Goal: Transaction & Acquisition: Book appointment/travel/reservation

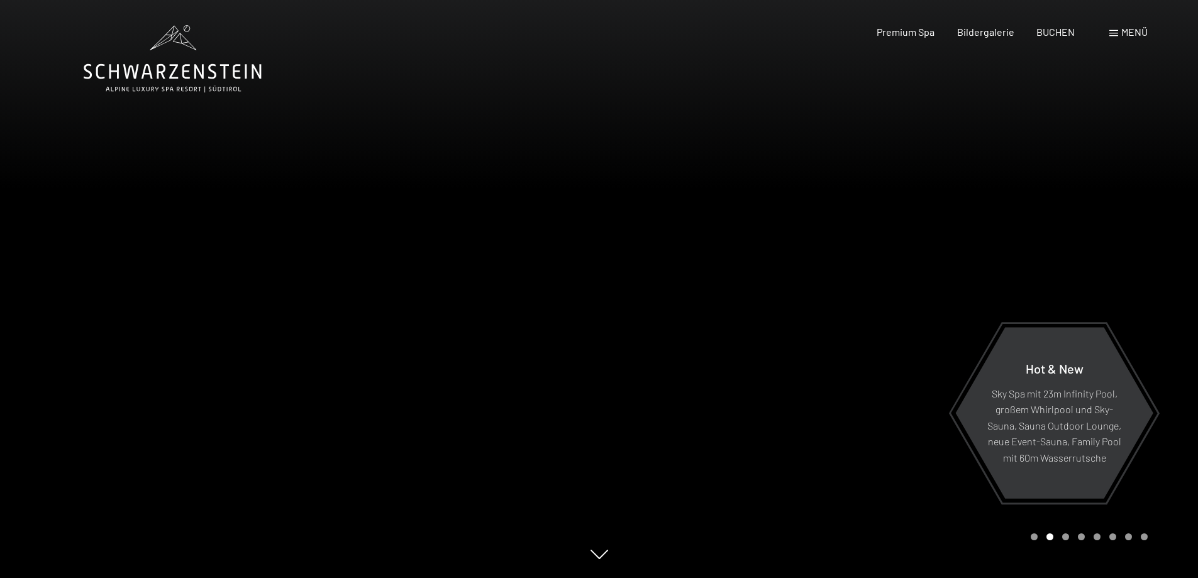
click at [1105, 31] on div "Buchen Anfragen Premium Spa Bildergalerie BUCHEN Menü DE IT EN Gutschein Bilder…" at bounding box center [989, 32] width 315 height 14
click at [1110, 38] on div "Menü" at bounding box center [1128, 32] width 38 height 14
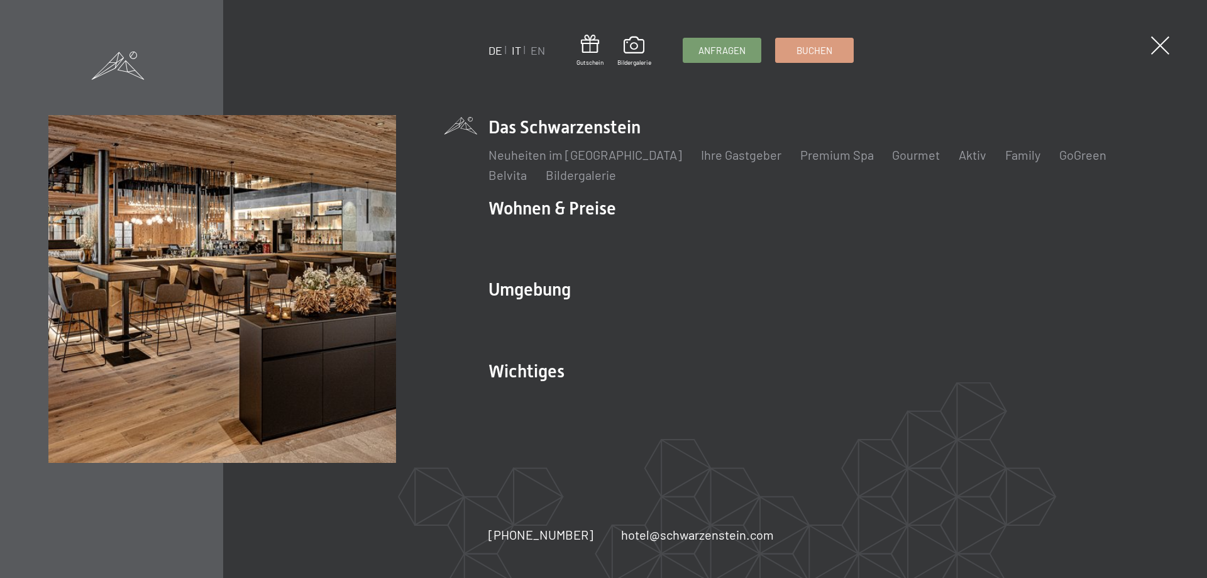
click at [520, 53] on link "IT" at bounding box center [515, 50] width 9 height 14
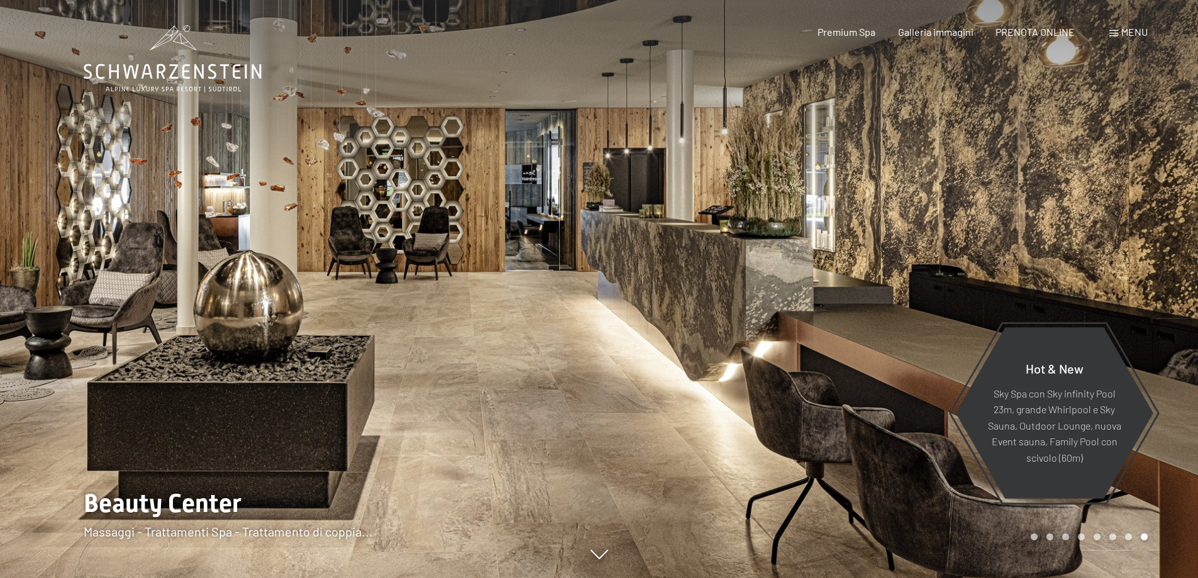
click at [1110, 32] on span at bounding box center [1113, 33] width 9 height 6
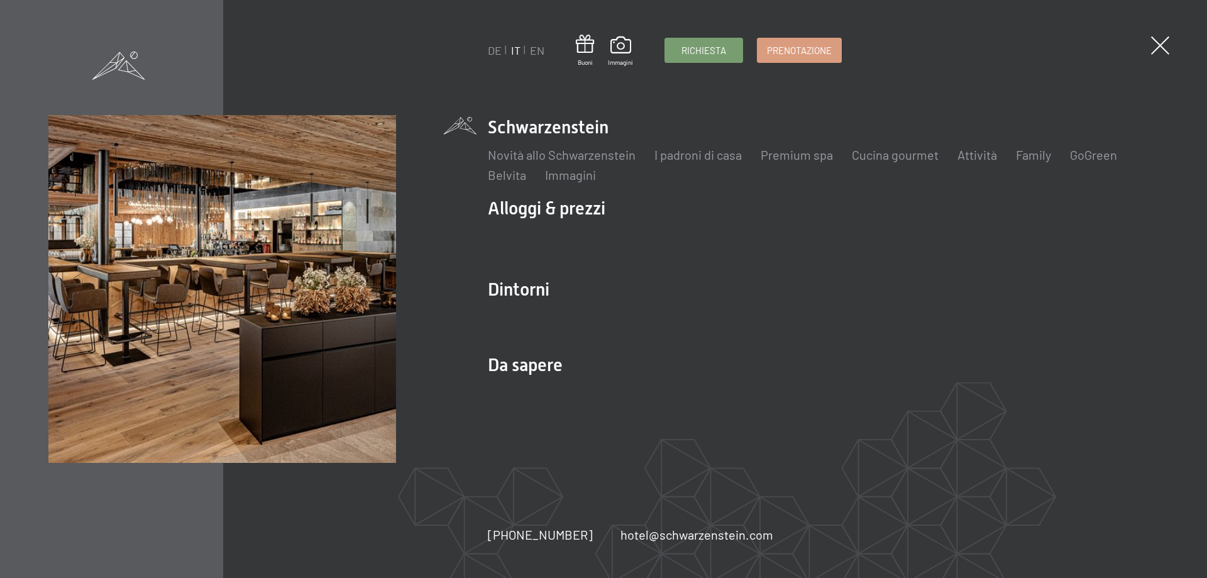
click at [1144, 48] on div "DE IT EN Buoni Immagini Richiesta Prenotazione DE IT EN Schwarzenstein Novità a…" at bounding box center [603, 289] width 1207 height 578
click at [1160, 43] on span at bounding box center [1160, 46] width 26 height 26
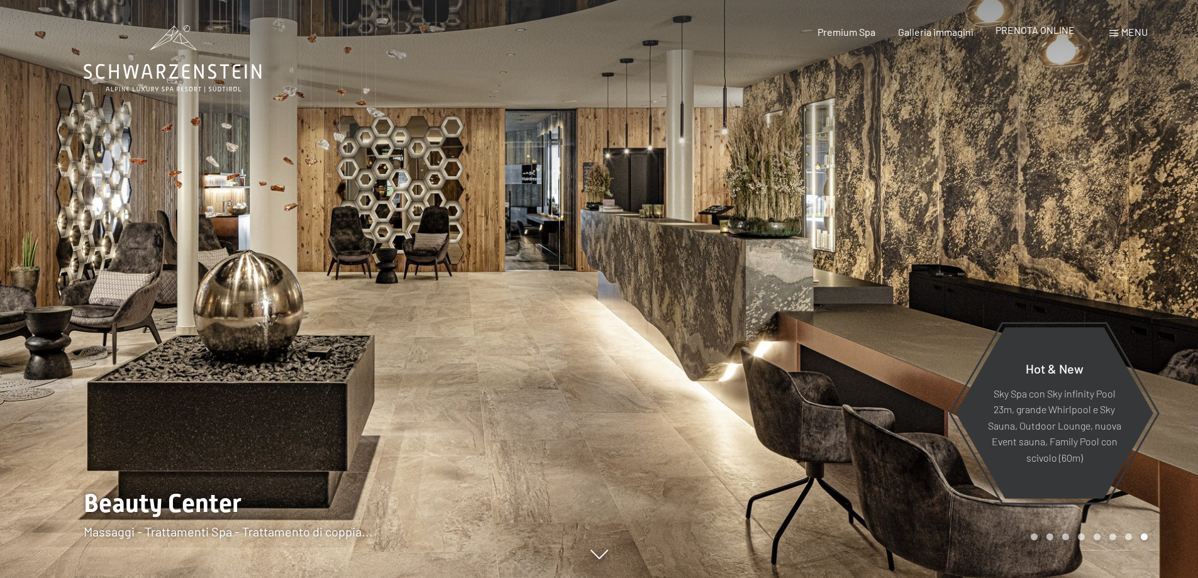
click at [1057, 31] on span "PRENOTA ONLINE" at bounding box center [1034, 30] width 79 height 12
click at [1036, 32] on span "PRENOTA ONLINE" at bounding box center [1034, 30] width 79 height 12
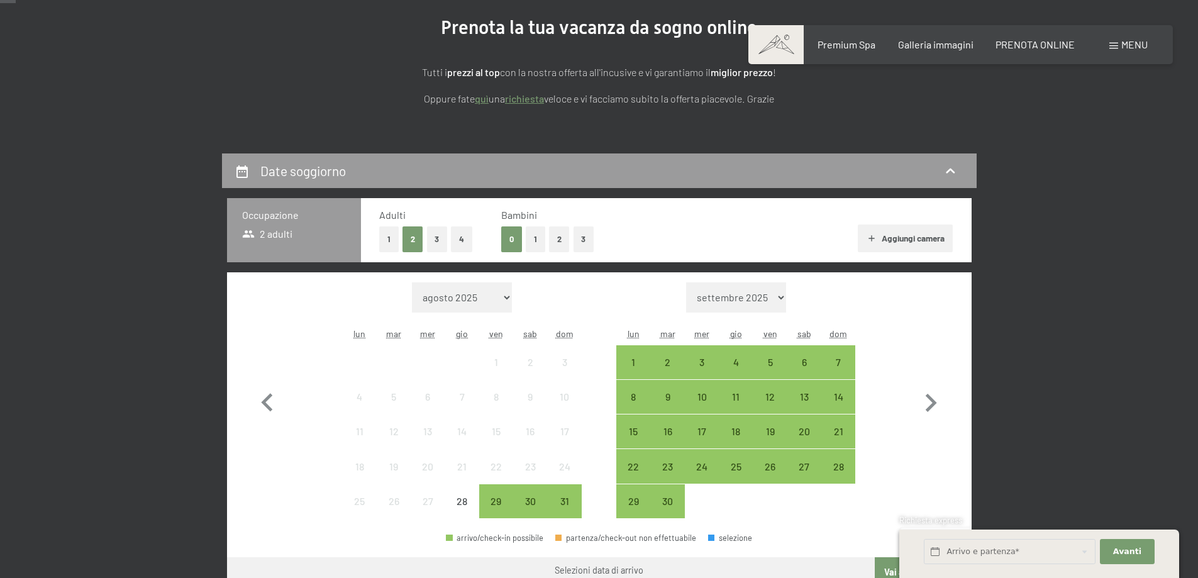
scroll to position [251, 0]
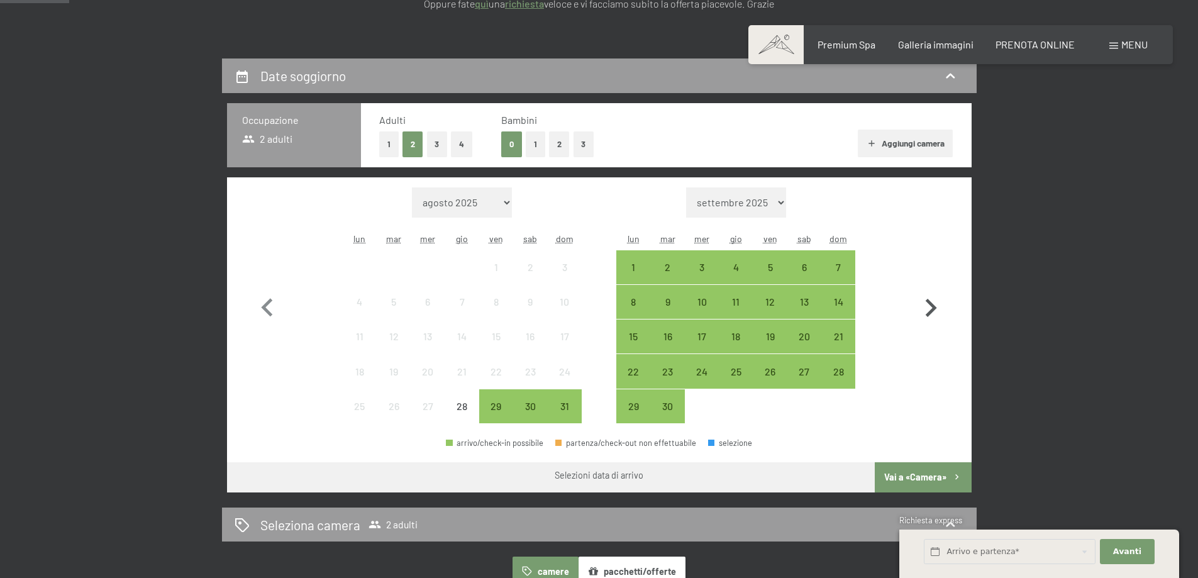
click at [938, 301] on icon "button" at bounding box center [930, 308] width 36 height 36
select select "2025-09-01"
select select "2025-10-01"
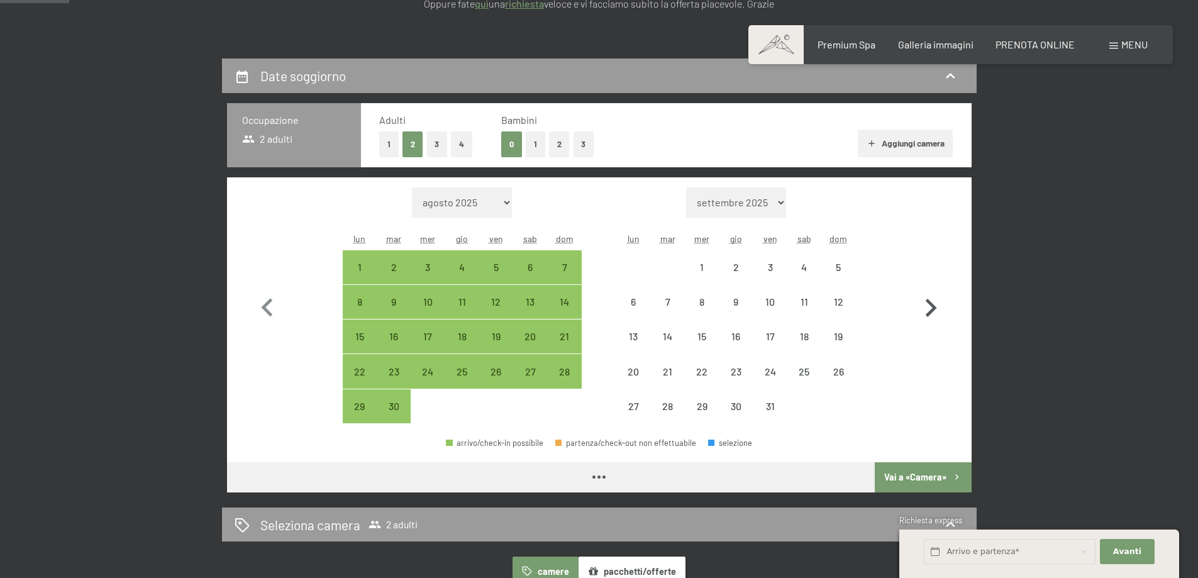
click at [938, 305] on icon "button" at bounding box center [930, 308] width 36 height 36
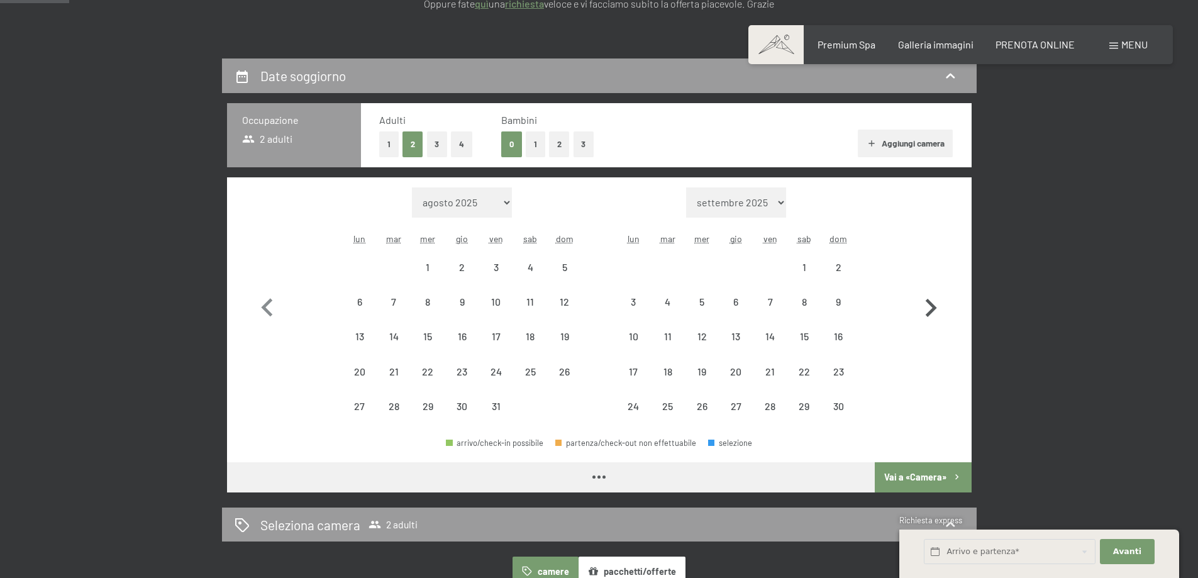
select select "2025-10-01"
select select "2025-11-01"
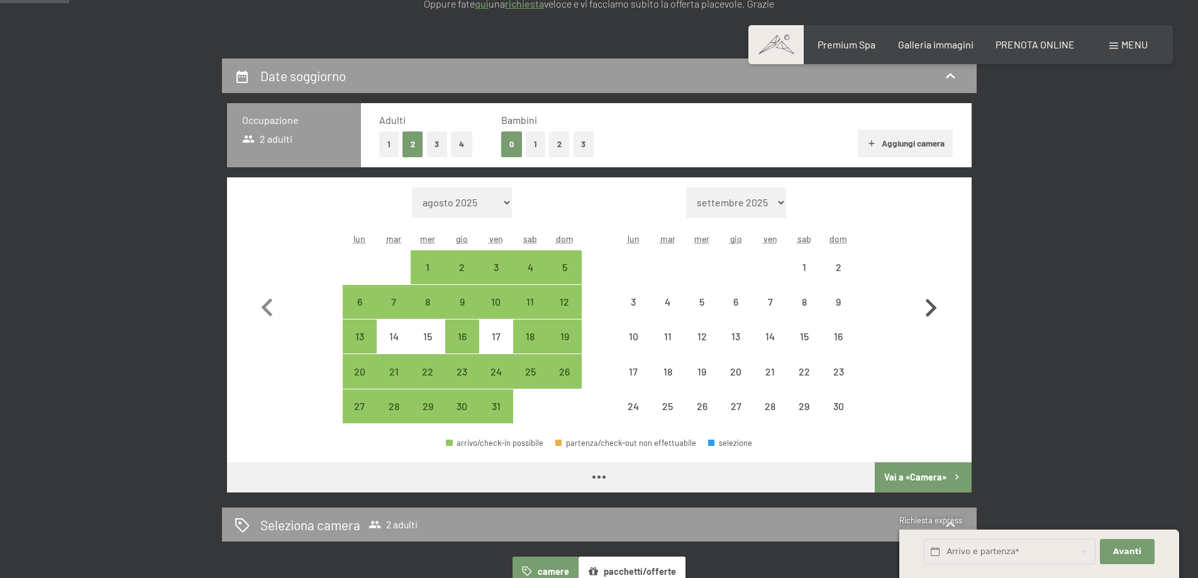
click at [938, 306] on icon "button" at bounding box center [930, 308] width 36 height 36
select select "2025-11-01"
select select "2025-12-01"
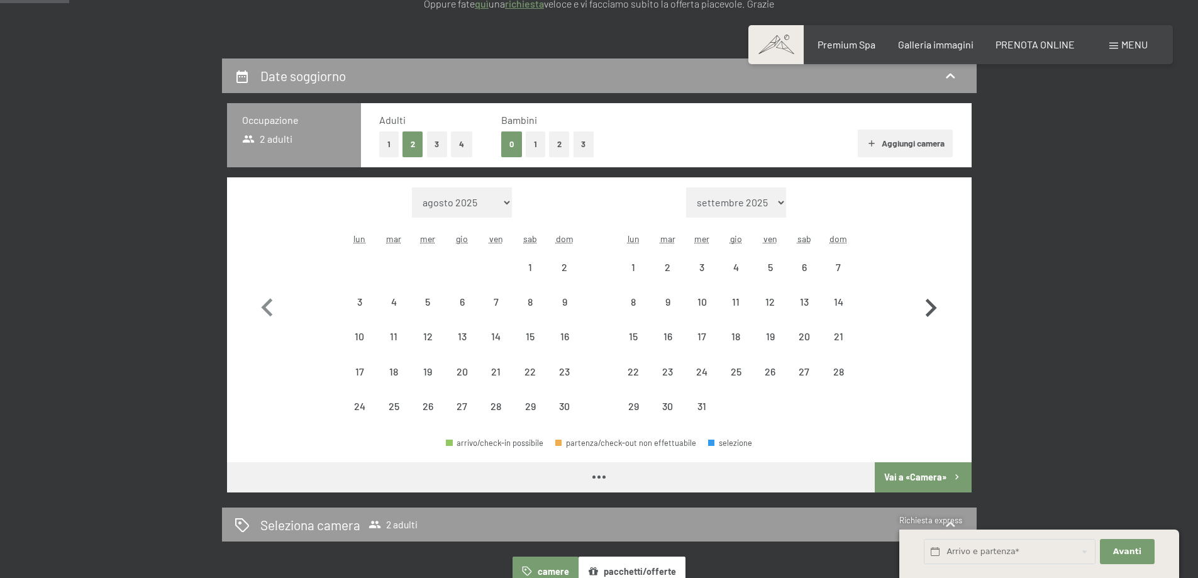
select select "2025-11-01"
select select "2025-12-01"
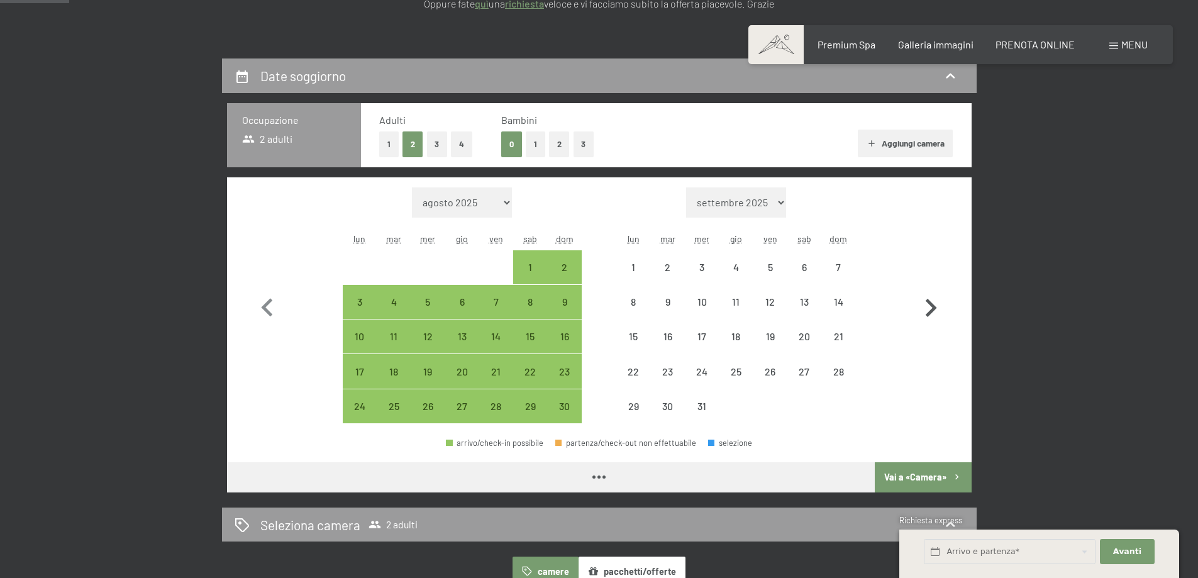
click at [938, 306] on icon "button" at bounding box center [930, 308] width 36 height 36
select select "2025-12-01"
select select "2026-01-01"
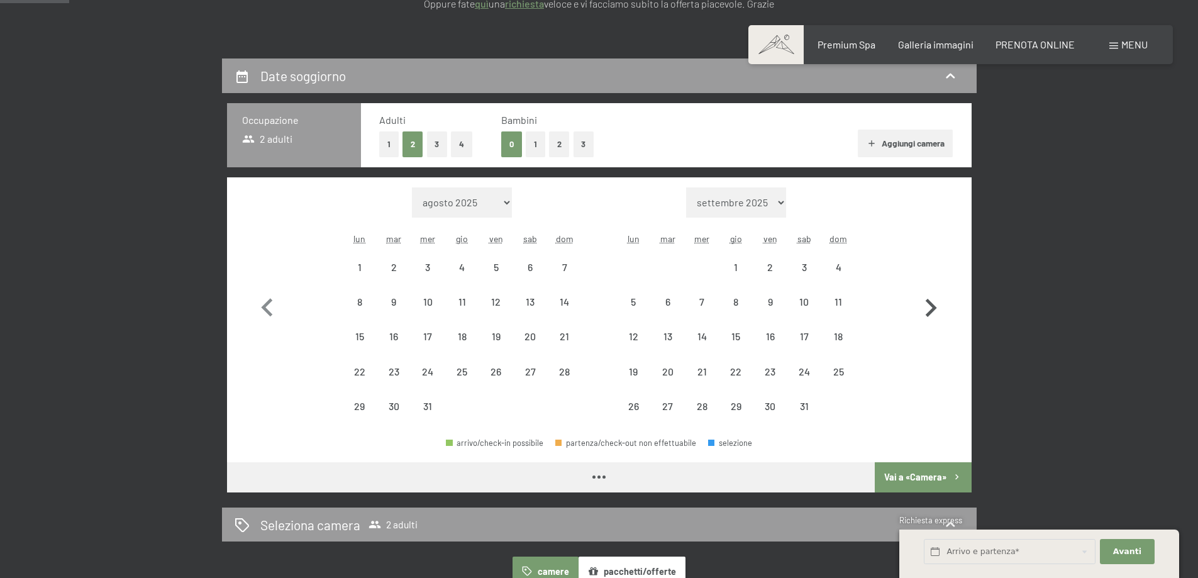
select select "2025-12-01"
select select "2026-01-01"
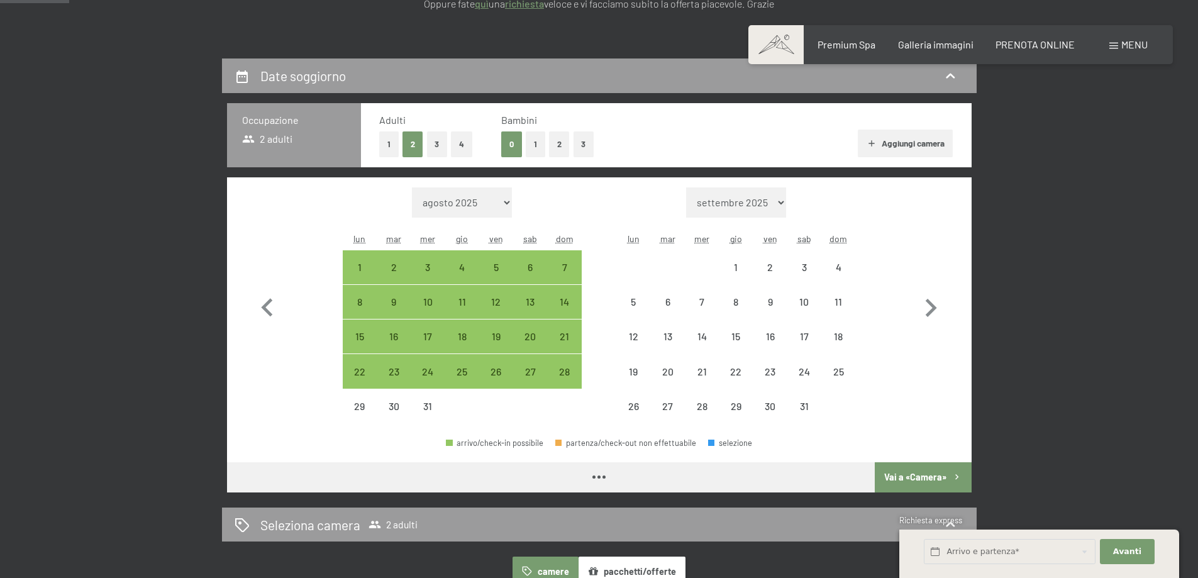
select select "2025-12-01"
select select "2026-01-01"
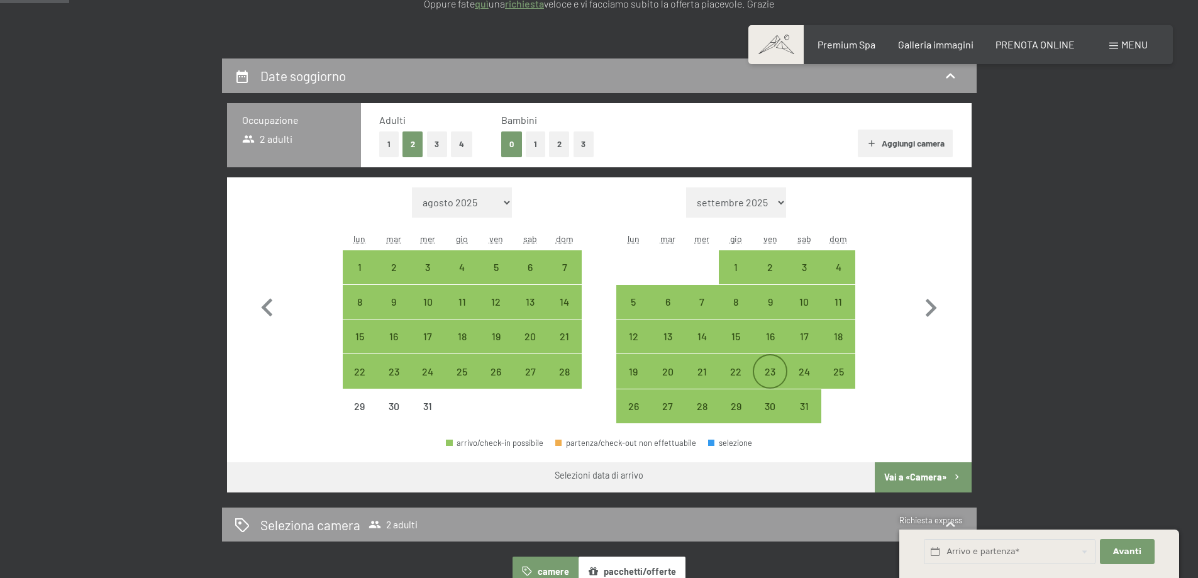
click at [761, 372] on div "23" at bounding box center [769, 382] width 31 height 31
select select "2025-12-01"
select select "2026-01-01"
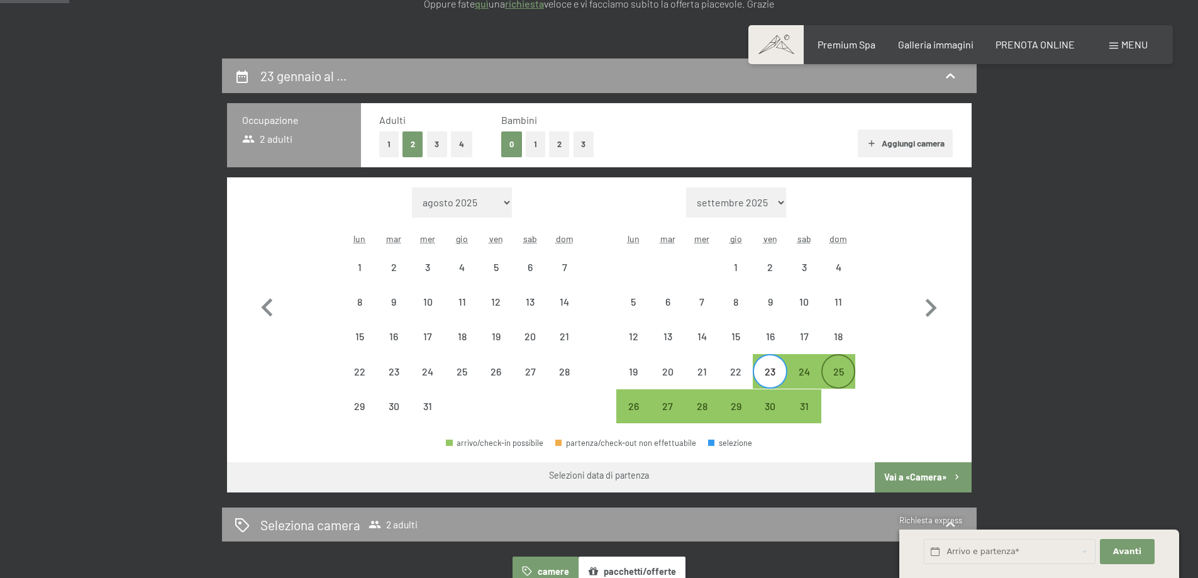
click at [832, 373] on div "25" at bounding box center [837, 382] width 31 height 31
select select "2025-12-01"
select select "2026-01-01"
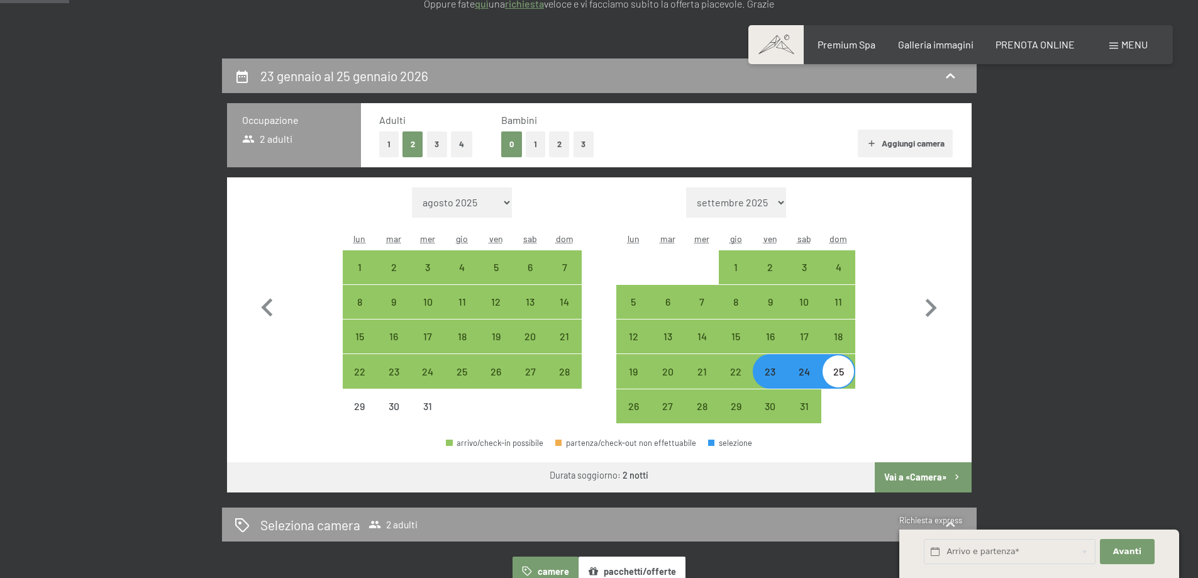
click at [898, 476] on button "Vai a «Camera»" at bounding box center [922, 477] width 96 height 30
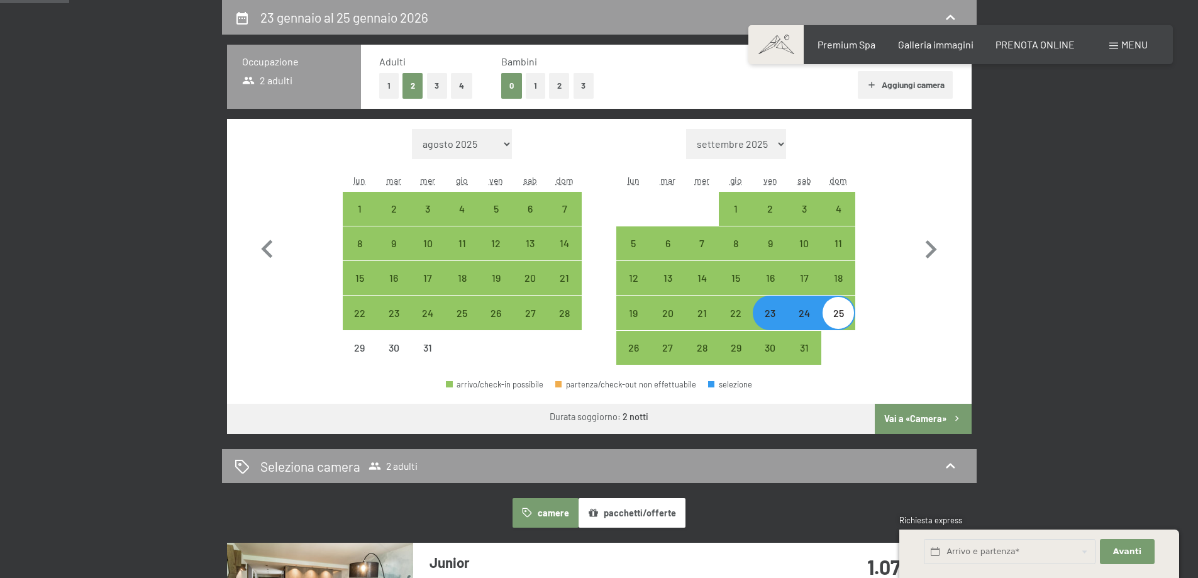
select select "2025-12-01"
select select "2026-01-01"
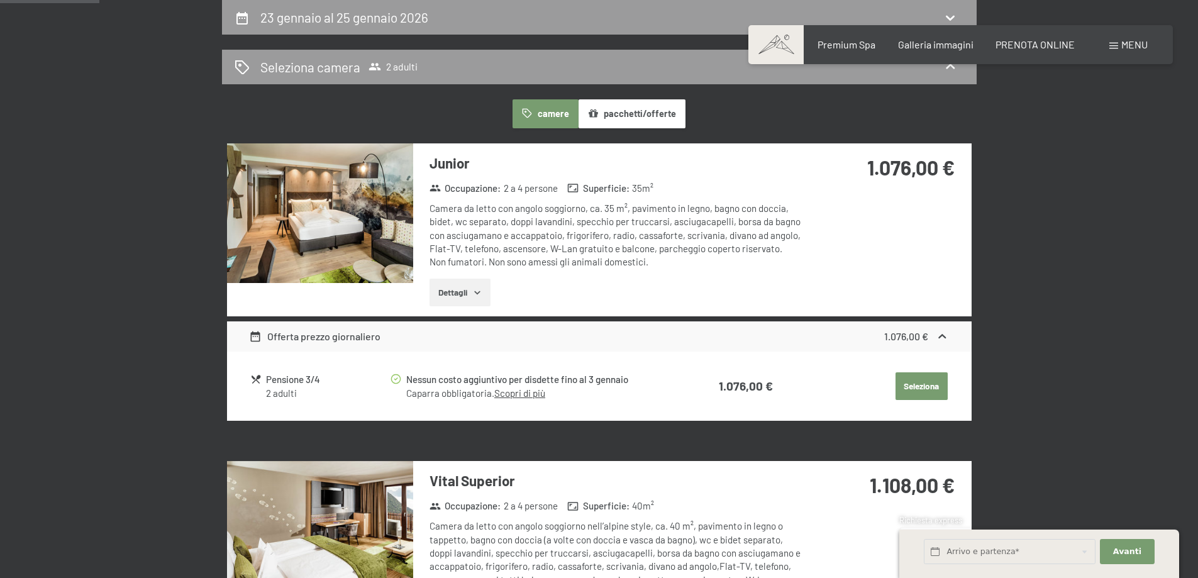
click at [929, 396] on button "Seleziona" at bounding box center [921, 386] width 52 height 28
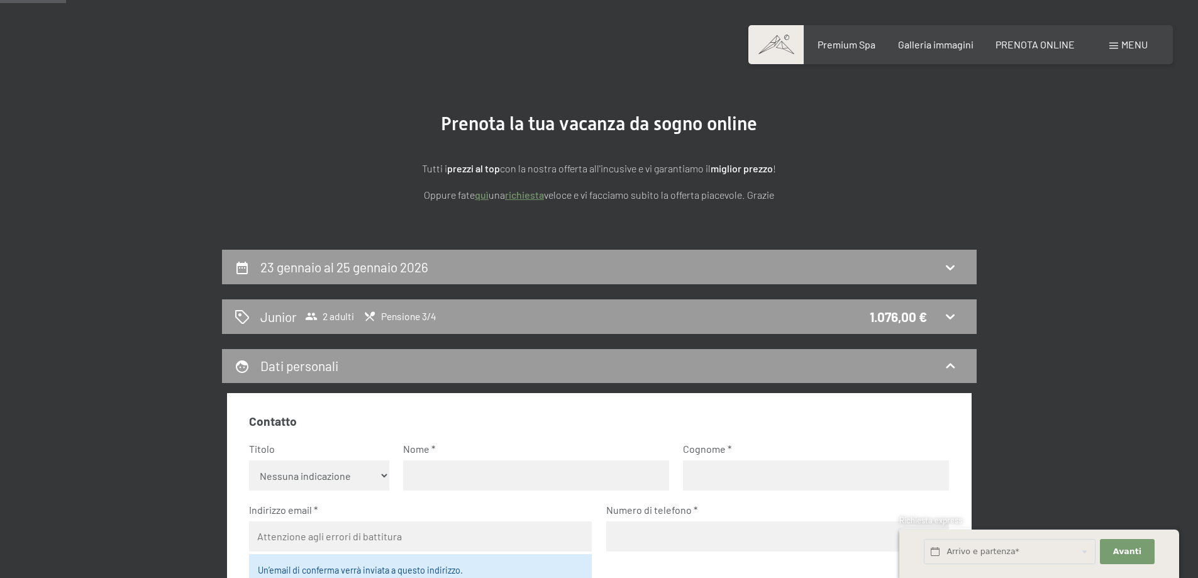
scroll to position [0, 0]
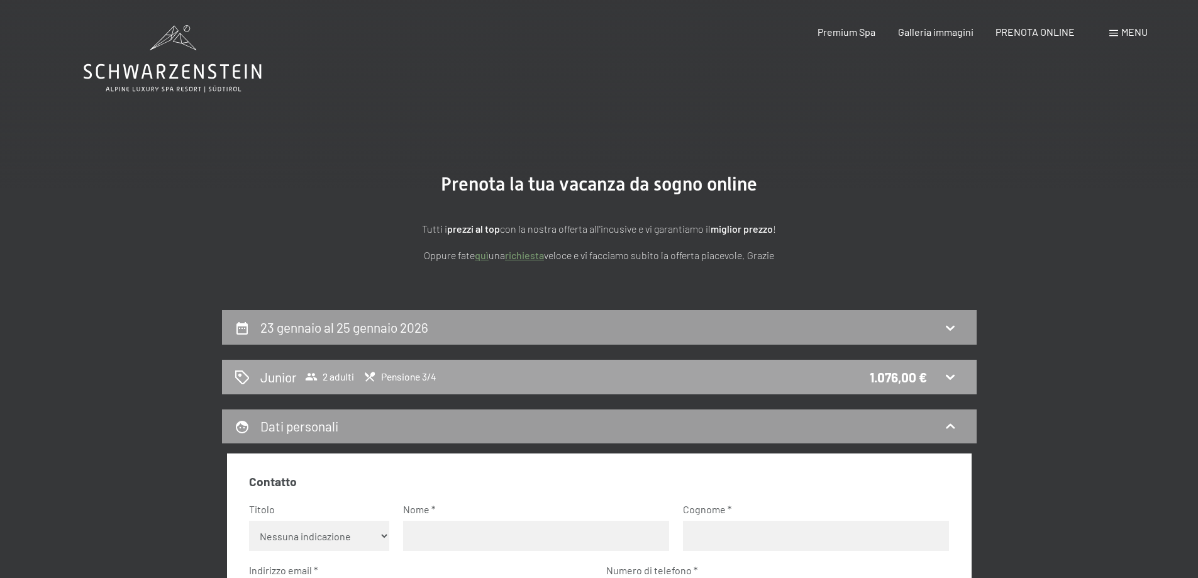
click at [363, 383] on div "2 adulti Pensione 3/4" at bounding box center [371, 376] width 132 height 13
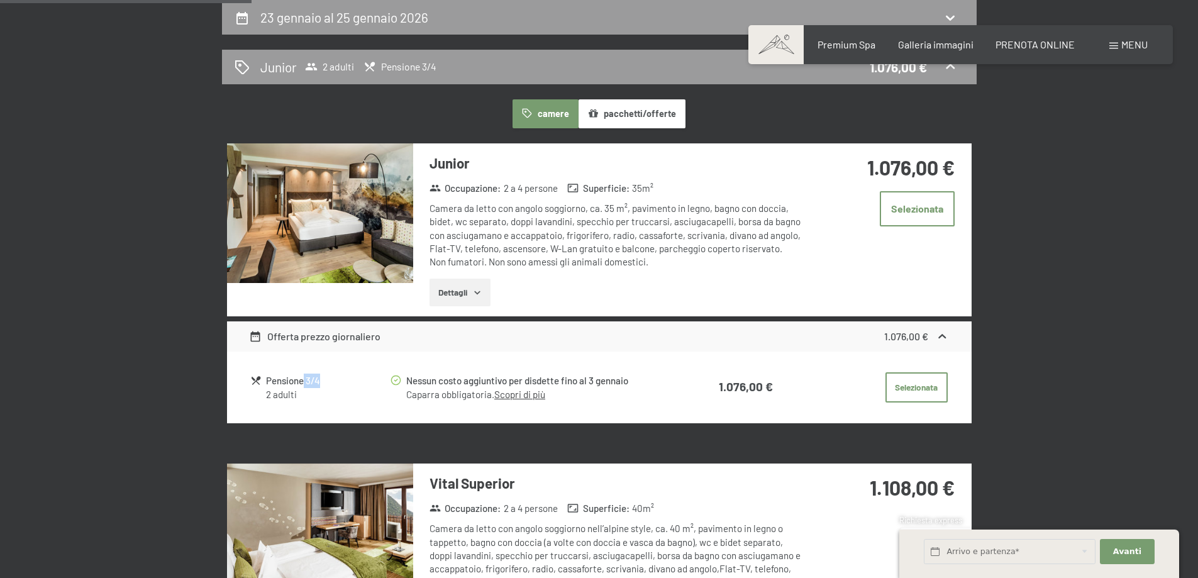
drag, startPoint x: 302, startPoint y: 380, endPoint x: 354, endPoint y: 380, distance: 51.6
click at [354, 380] on div "Pensione 3/4" at bounding box center [327, 380] width 123 height 14
drag, startPoint x: 458, startPoint y: 380, endPoint x: 635, endPoint y: 380, distance: 176.7
click at [635, 380] on div "Nessun costo aggiuntivo per disdette fino al 3 gennaio" at bounding box center [537, 380] width 262 height 14
click at [615, 380] on div "Nessun costo aggiuntivo per disdette fino al 3 gennaio" at bounding box center [537, 380] width 262 height 14
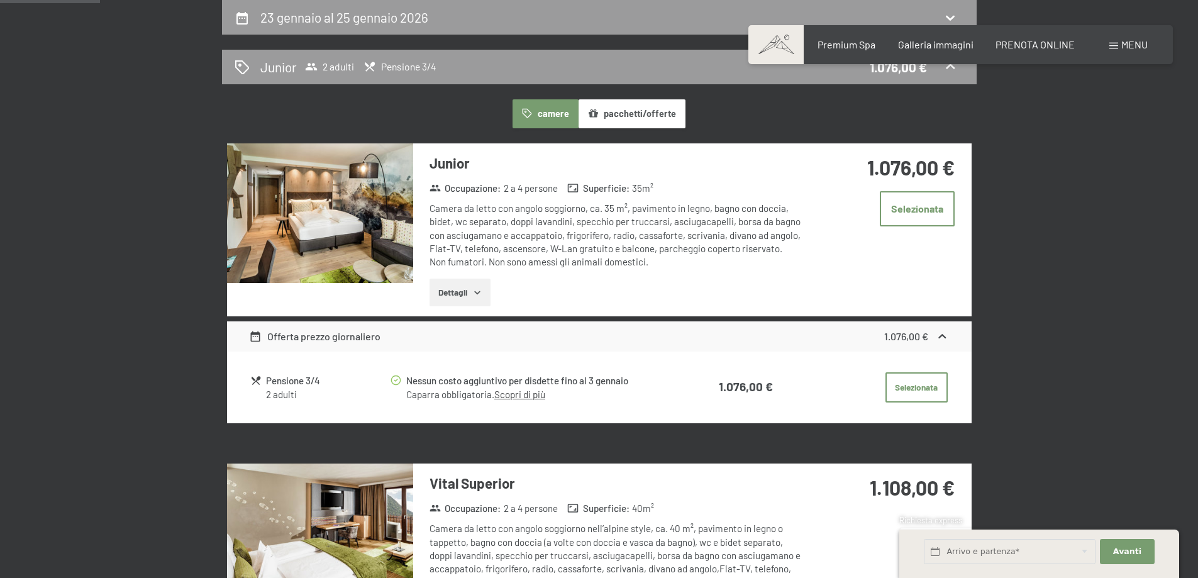
scroll to position [373, 0]
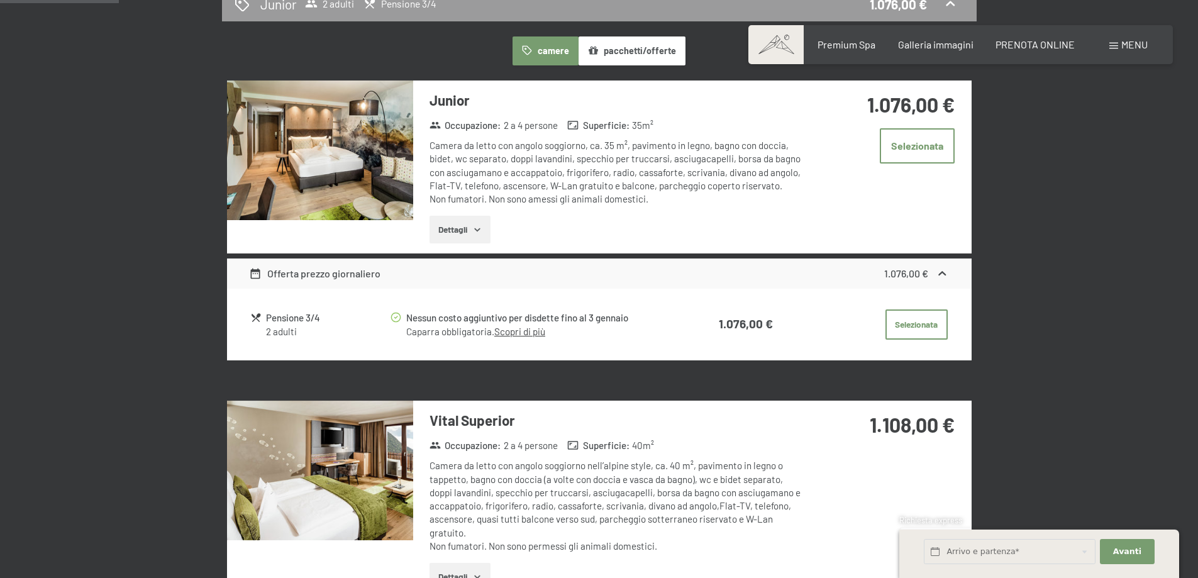
click at [468, 231] on button "Dettagli" at bounding box center [459, 230] width 61 height 28
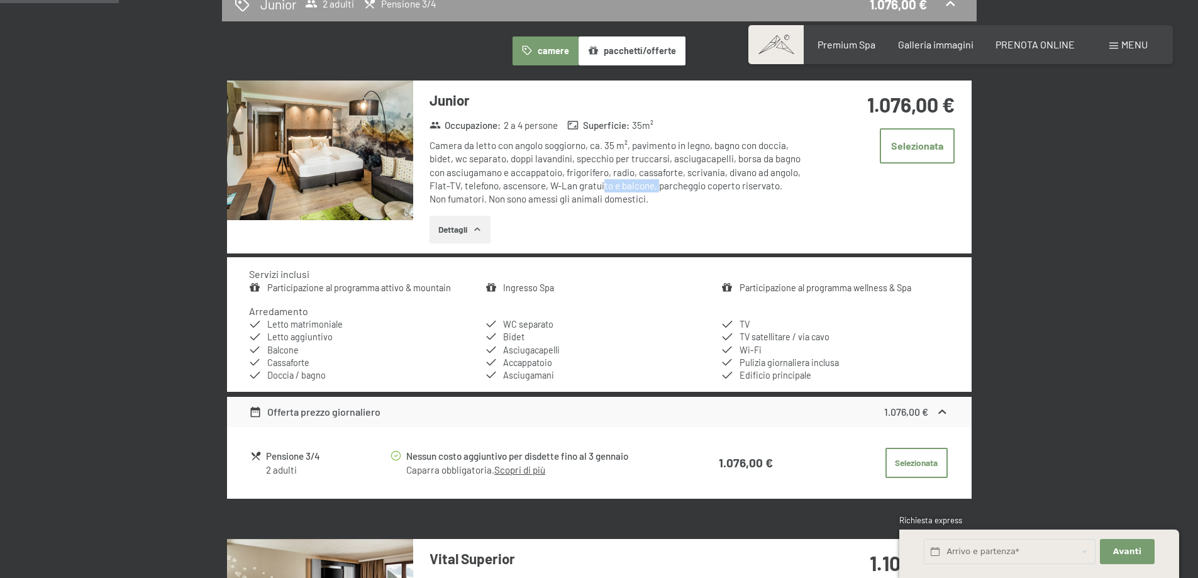
drag, startPoint x: 603, startPoint y: 186, endPoint x: 659, endPoint y: 189, distance: 56.0
click at [659, 189] on div "Camera da letto con angolo soggiorno, ca. 35 m², pavimento in legno, bagno con …" at bounding box center [616, 172] width 374 height 67
click at [636, 190] on div "Camera da letto con angolo soggiorno, ca. 35 m², pavimento in legno, bagno con …" at bounding box center [616, 172] width 374 height 67
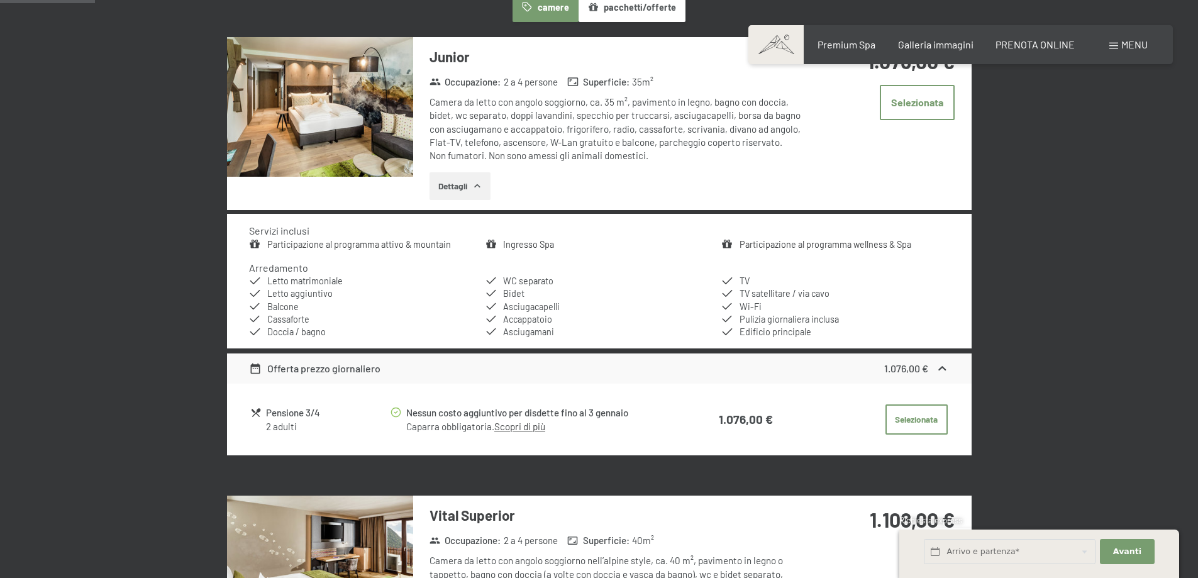
scroll to position [247, 0]
